Goal: Task Accomplishment & Management: Manage account settings

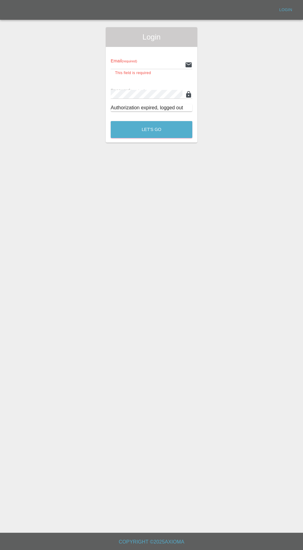
type input "[EMAIL_ADDRESS][DOMAIN_NAME]"
click at [111, 121] on button "Let's Go" at bounding box center [151, 129] width 81 height 17
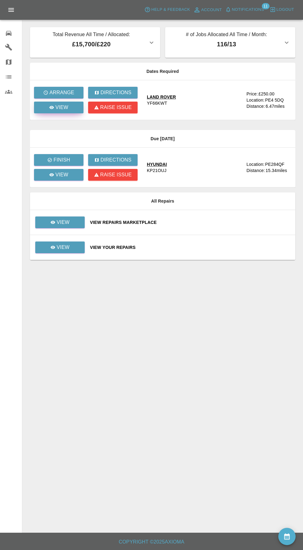
click at [57, 110] on p "View" at bounding box center [61, 107] width 13 height 7
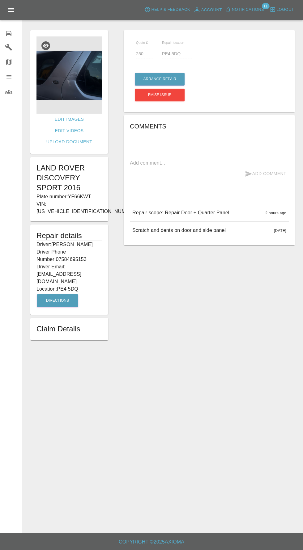
click at [53, 71] on img at bounding box center [68, 74] width 65 height 77
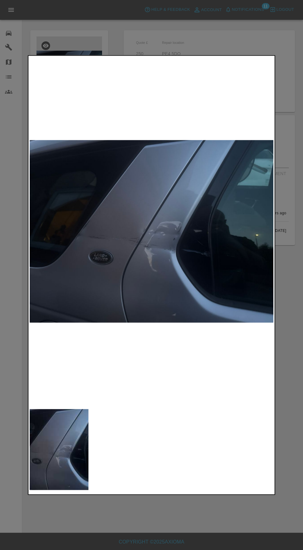
click at [88, 37] on div at bounding box center [151, 275] width 303 height 550
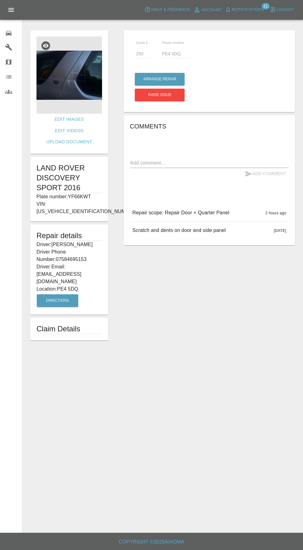
click at [60, 90] on img at bounding box center [68, 74] width 65 height 77
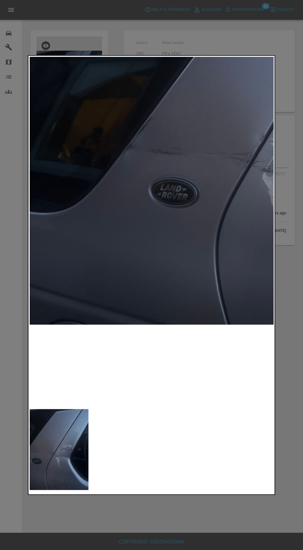
click at [68, 462] on img at bounding box center [59, 449] width 59 height 81
click at [198, 232] on img at bounding box center [276, 139] width 493 height 707
click at [74, 460] on img at bounding box center [59, 449] width 59 height 81
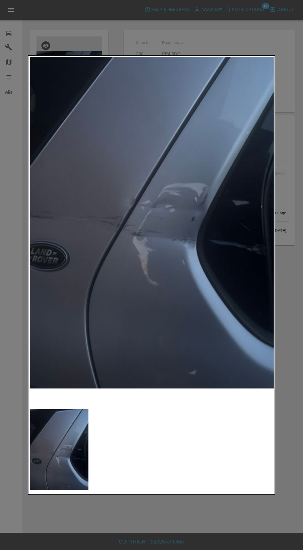
click at [167, 523] on div at bounding box center [151, 275] width 303 height 550
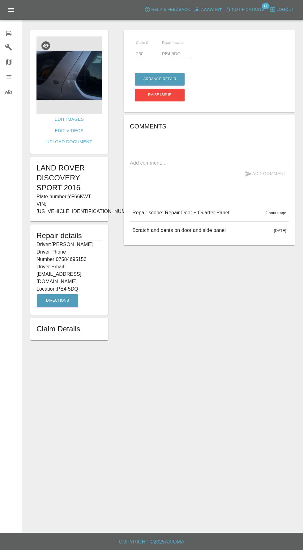
click at [44, 163] on h1 "LAND ROVER DISCOVERY SPORT 2016" at bounding box center [68, 178] width 65 height 30
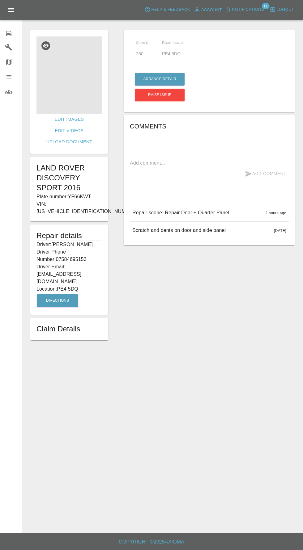
click at [65, 83] on img at bounding box center [68, 74] width 65 height 77
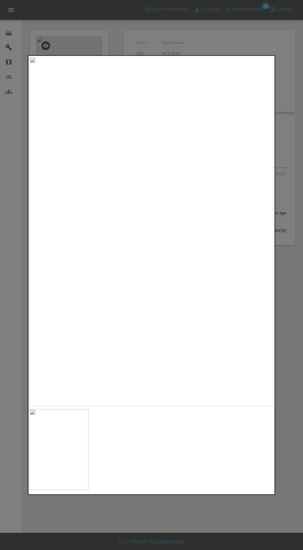
click at [202, 507] on div at bounding box center [151, 275] width 303 height 550
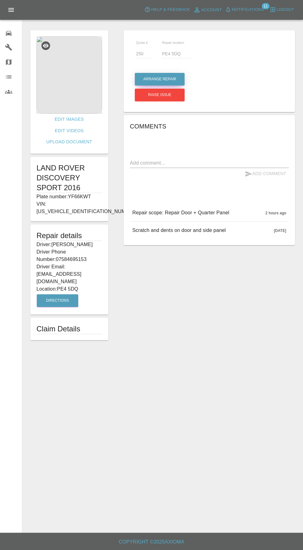
click at [165, 79] on button "Arrange Repair" at bounding box center [160, 79] width 50 height 13
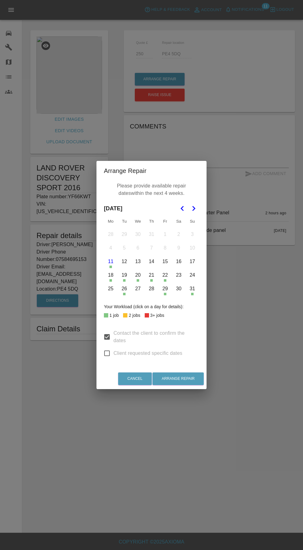
click at [196, 208] on icon "Go to the Next Month" at bounding box center [193, 208] width 7 height 7
click at [182, 208] on icon "Go to the Previous Month" at bounding box center [181, 208] width 7 height 7
click at [195, 205] on icon "Go to the Next Month" at bounding box center [193, 208] width 7 height 7
click at [111, 359] on input "Client requested specific dates" at bounding box center [106, 353] width 13 height 13
checkbox input "true"
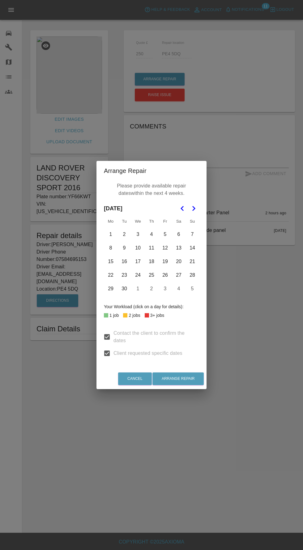
click at [111, 248] on button "8" at bounding box center [110, 247] width 13 height 13
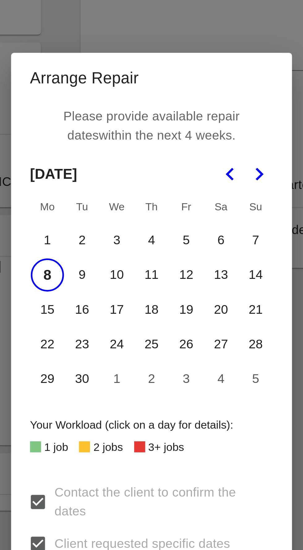
click at [126, 249] on button "9" at bounding box center [124, 247] width 13 height 13
click at [139, 249] on button "10" at bounding box center [137, 247] width 13 height 13
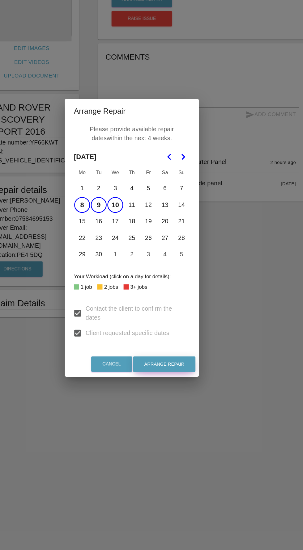
click at [191, 385] on button "Arrange Repair" at bounding box center [177, 378] width 51 height 13
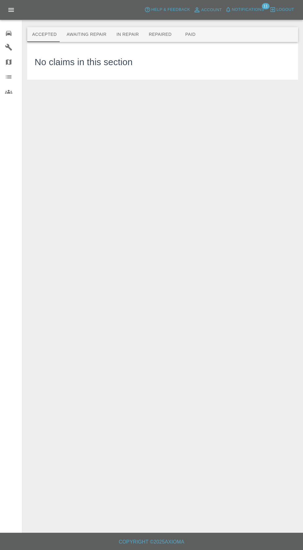
click at [241, 12] on span "Notifications" at bounding box center [248, 9] width 32 height 7
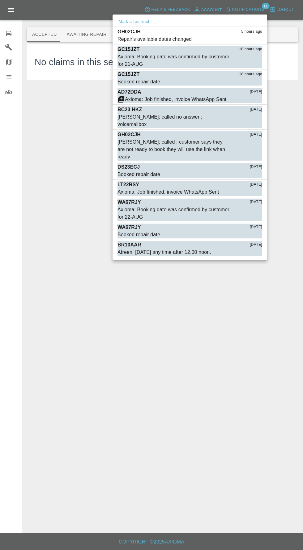
click at [17, 34] on div at bounding box center [151, 275] width 303 height 550
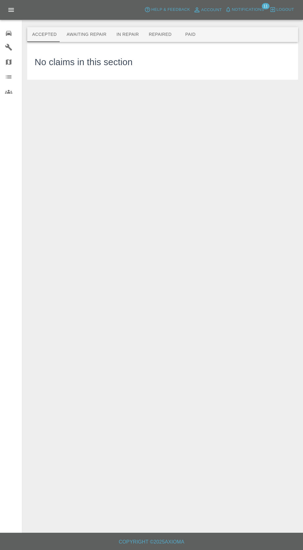
click at [9, 33] on icon at bounding box center [9, 33] width 6 height 5
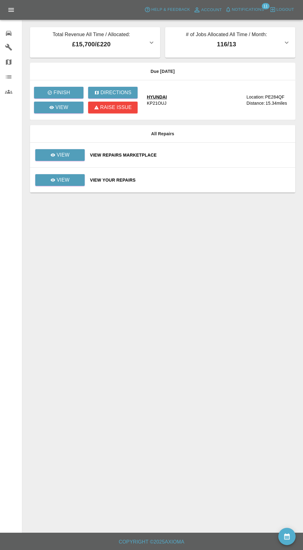
click at [293, 521] on main "Total Revenue All Time / Allocated: £15,700 / £220 Dark Knight Bodyworks : £15,…" at bounding box center [151, 266] width 303 height 533
click at [291, 535] on button "availability" at bounding box center [286, 536] width 17 height 17
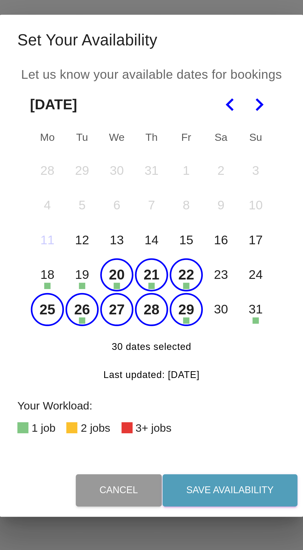
click at [142, 278] on button "20" at bounding box center [137, 278] width 13 height 13
click at [151, 277] on button "21" at bounding box center [151, 278] width 13 height 13
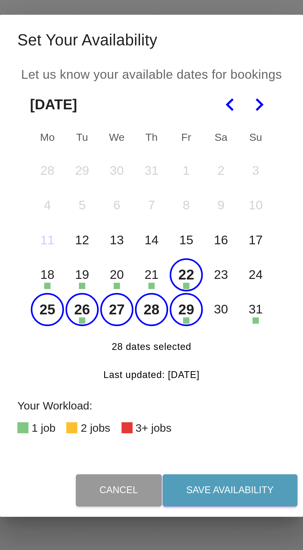
click at [165, 277] on button "22" at bounding box center [164, 278] width 13 height 13
click at [106, 290] on button "25" at bounding box center [110, 292] width 13 height 13
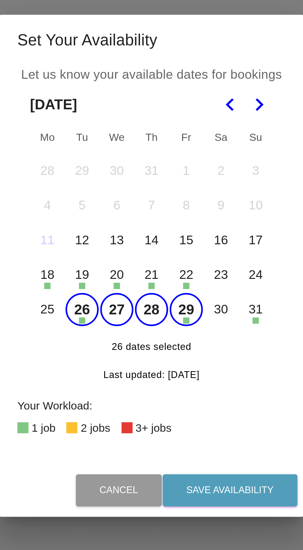
click at [121, 294] on button "26" at bounding box center [124, 292] width 13 height 13
click at [166, 292] on button "29" at bounding box center [164, 292] width 13 height 13
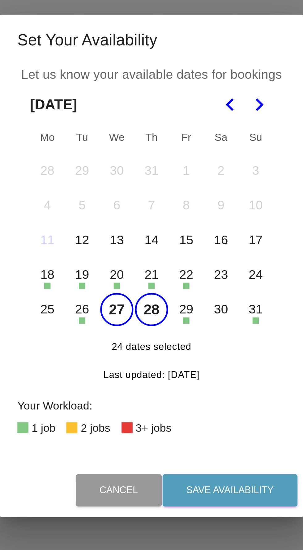
click at [194, 211] on polygon "Go to the Next Month" at bounding box center [193, 211] width 3 height 5
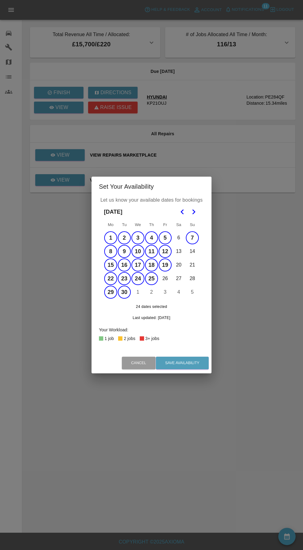
click at [151, 292] on button "2" at bounding box center [151, 292] width 13 height 13
click at [137, 292] on button "1" at bounding box center [137, 292] width 13 height 13
click at [166, 277] on button "26" at bounding box center [164, 278] width 13 height 13
click at [165, 292] on button "3" at bounding box center [164, 292] width 13 height 13
click at [193, 212] on icon "Go to the Next Month" at bounding box center [193, 211] width 7 height 7
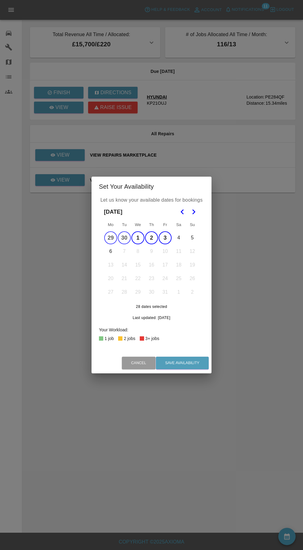
click at [111, 251] on button "6" at bounding box center [110, 251] width 13 height 13
click at [198, 365] on button "Save Availability" at bounding box center [182, 363] width 53 height 13
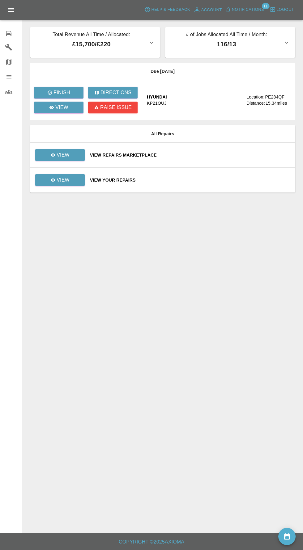
click at [253, 6] on span "Notifications" at bounding box center [248, 9] width 32 height 7
